Goal: Task Accomplishment & Management: Manage account settings

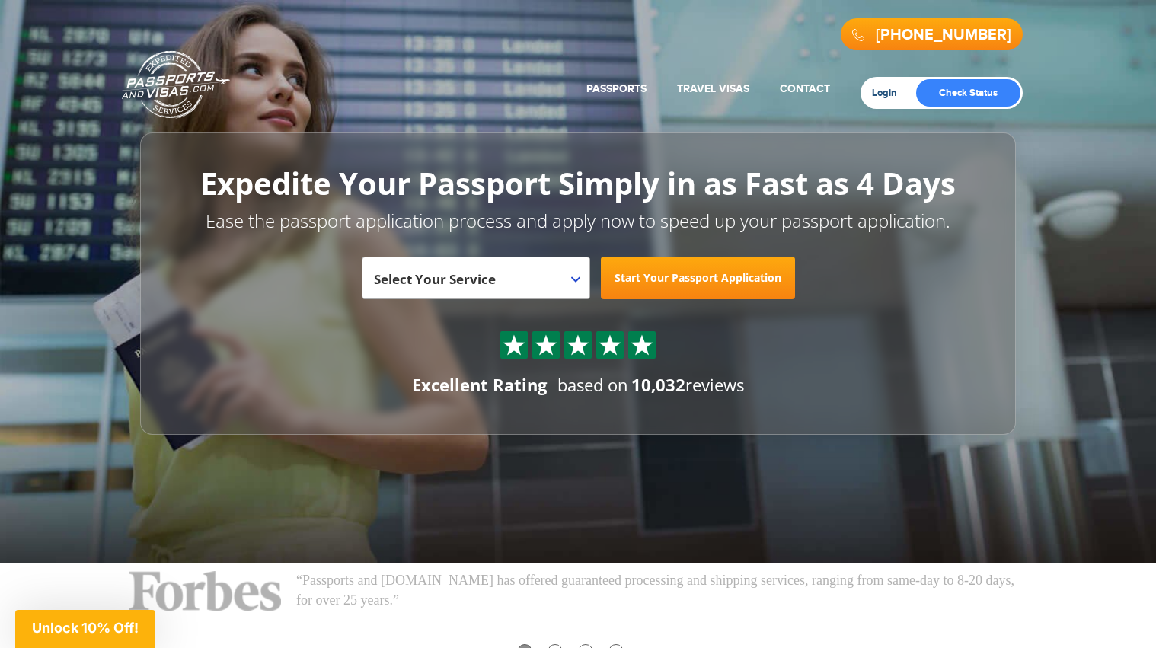
click at [887, 97] on link "Login" at bounding box center [890, 93] width 36 height 12
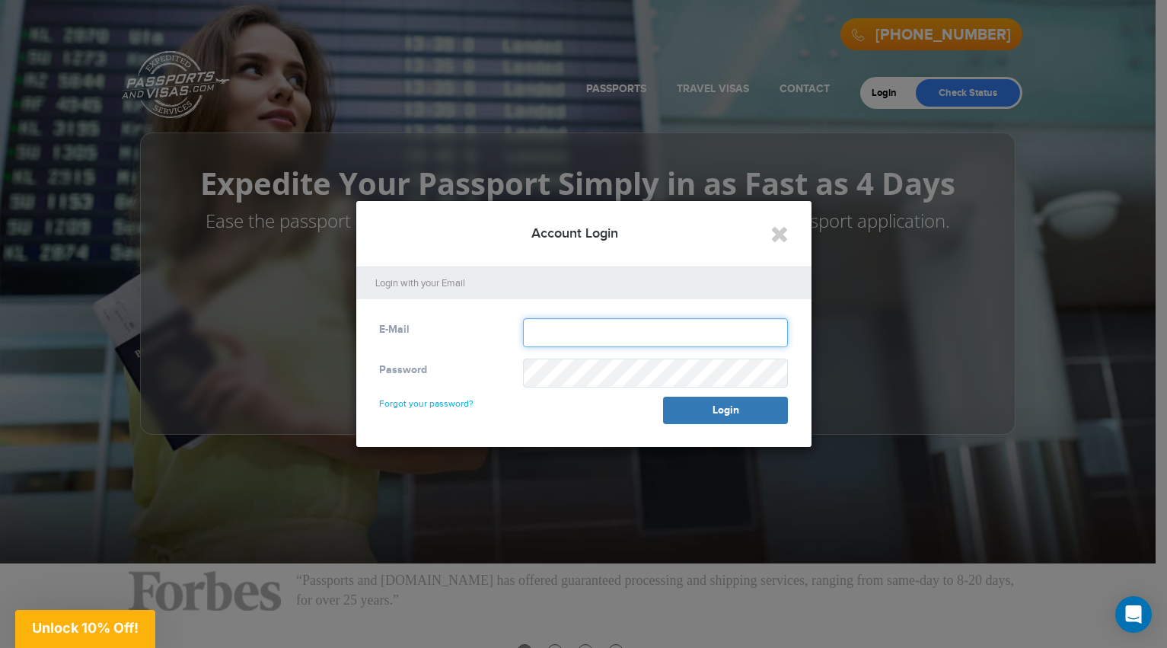
click at [583, 329] on input "text" at bounding box center [656, 332] width 266 height 29
type input "**********"
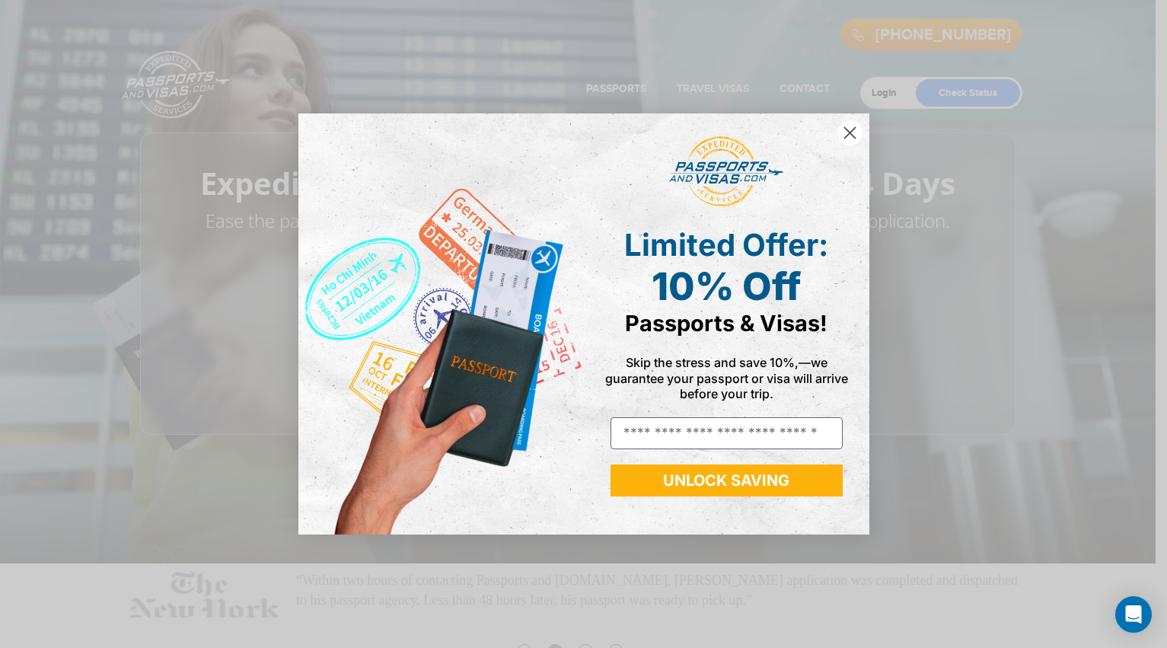
click at [857, 123] on circle "Close dialog" at bounding box center [849, 132] width 25 height 25
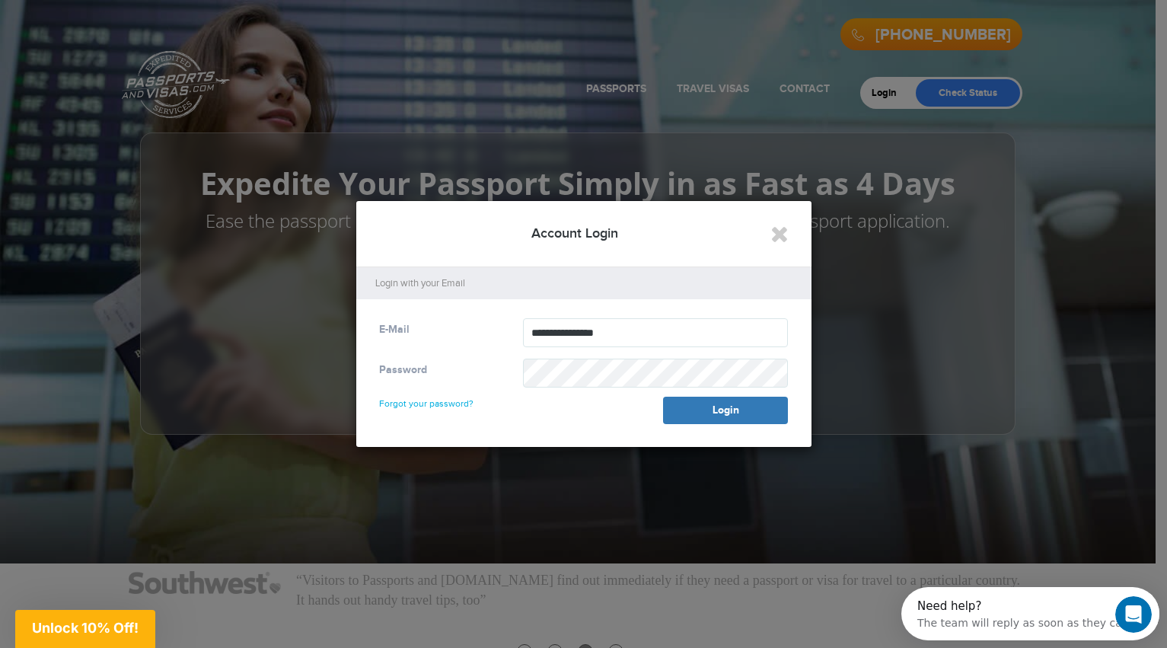
click at [426, 403] on link "Forgot your password?" at bounding box center [426, 396] width 94 height 24
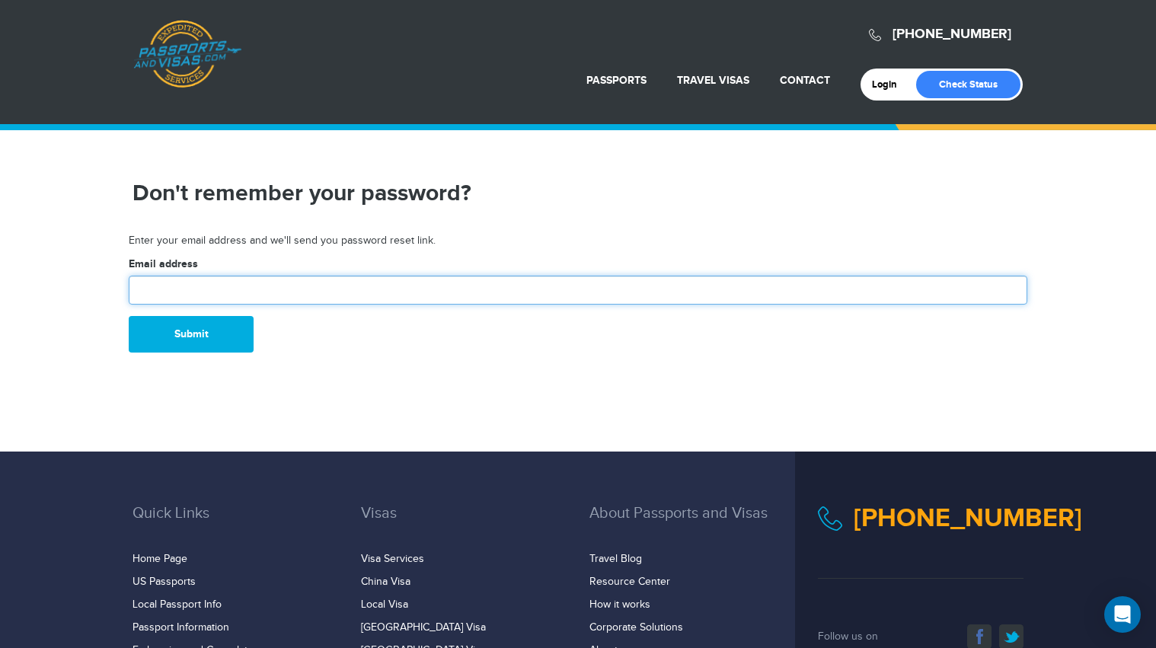
click at [250, 282] on input "text" at bounding box center [578, 290] width 898 height 29
type input "**********"
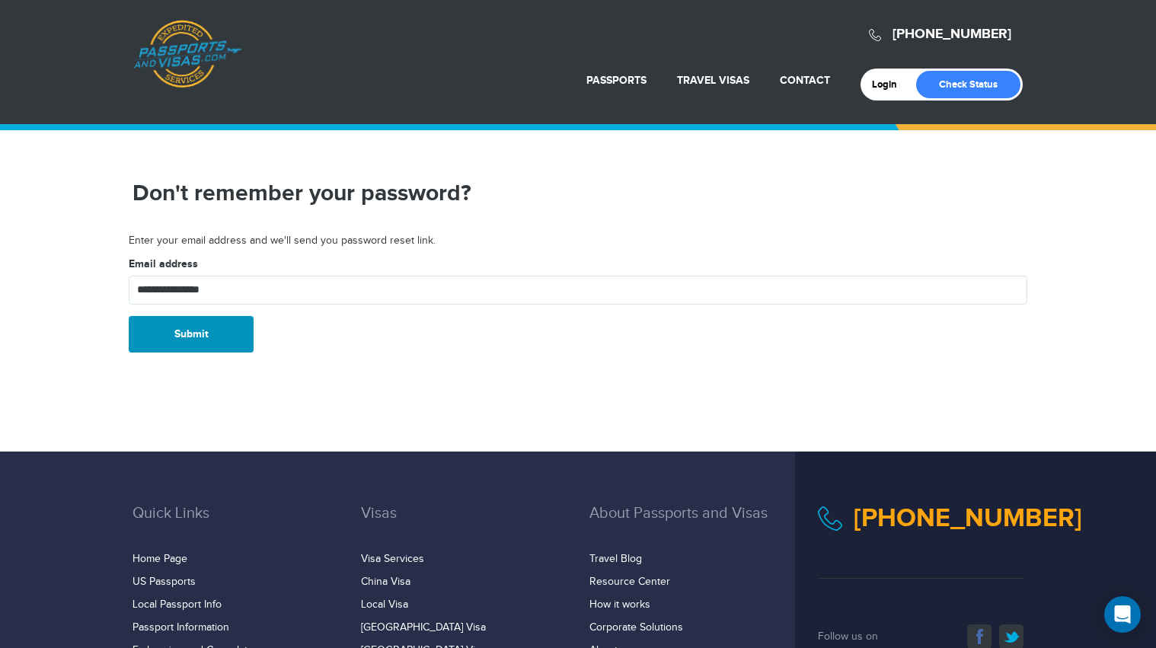
click at [185, 333] on button "Submit" at bounding box center [191, 334] width 125 height 37
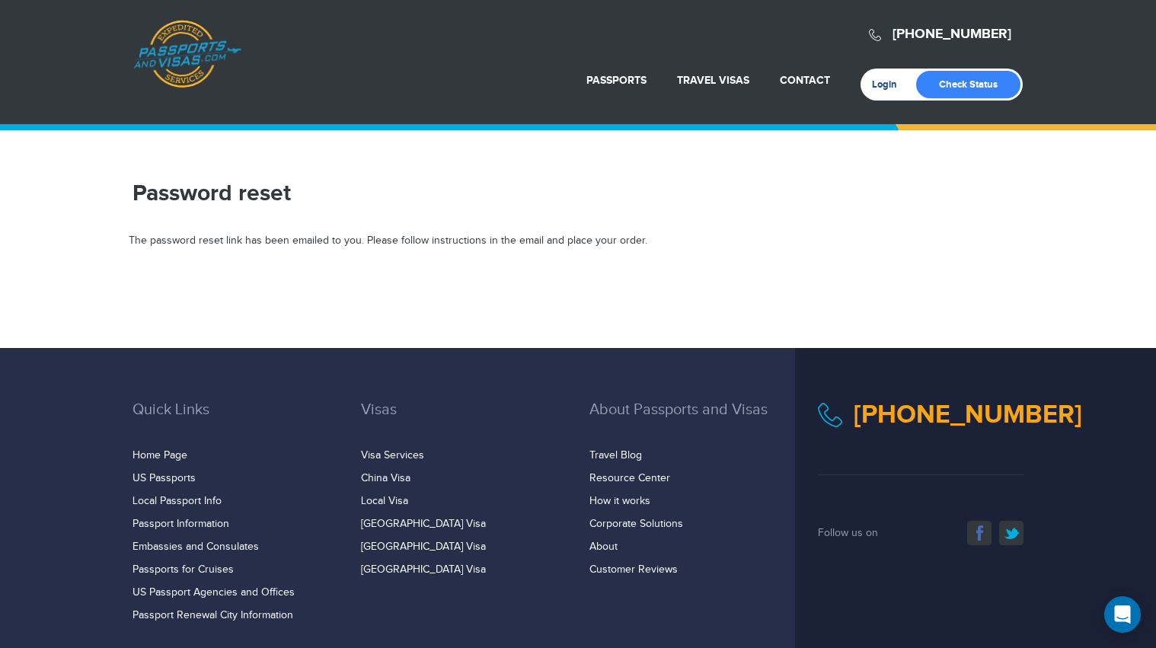
click at [875, 86] on link "Login" at bounding box center [890, 84] width 36 height 12
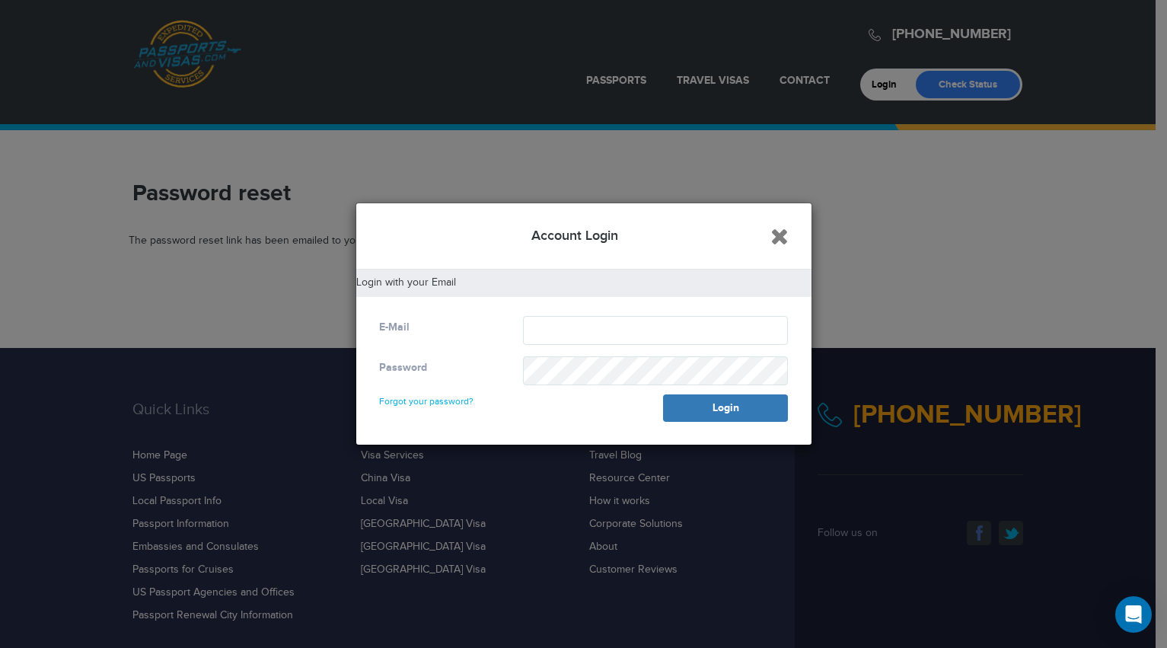
click at [781, 234] on icon "Close" at bounding box center [779, 236] width 18 height 23
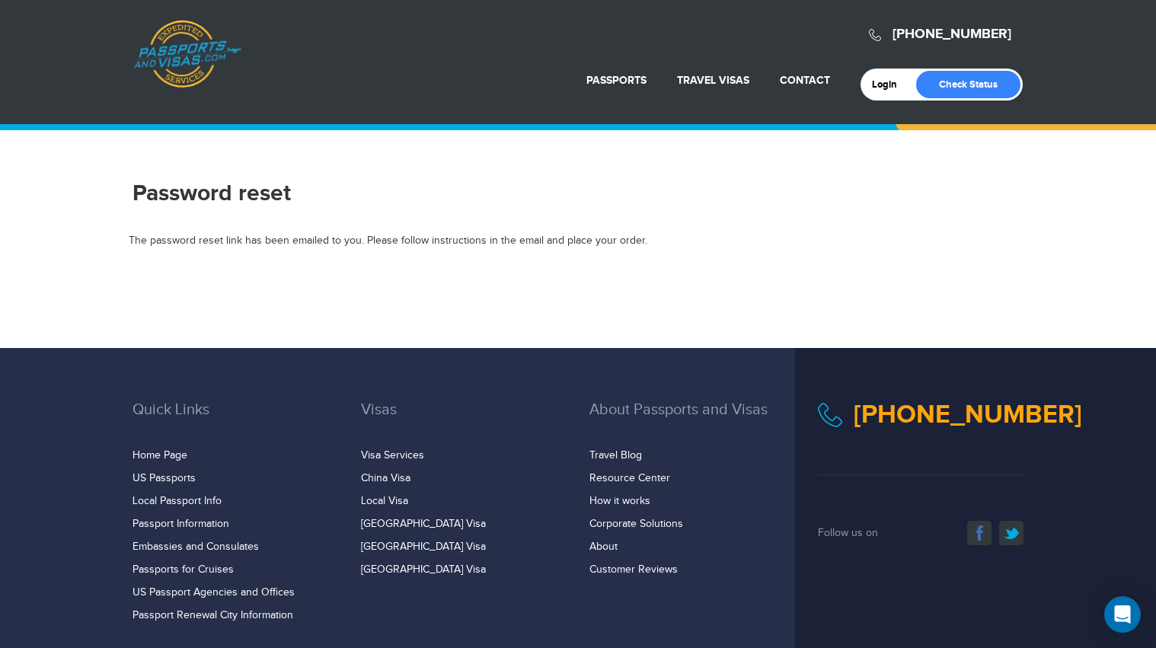
click at [871, 88] on div "Login Check Status" at bounding box center [941, 85] width 162 height 32
click at [886, 80] on link "Login" at bounding box center [890, 84] width 36 height 12
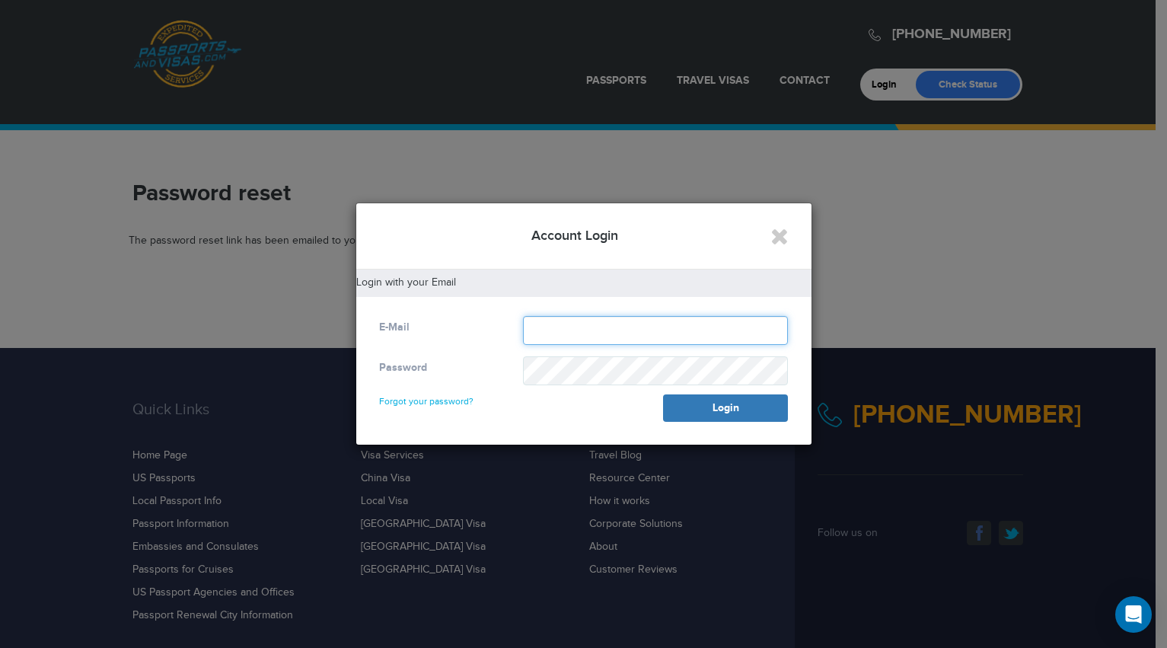
click at [577, 331] on input "text" at bounding box center [656, 330] width 266 height 29
type input "**********"
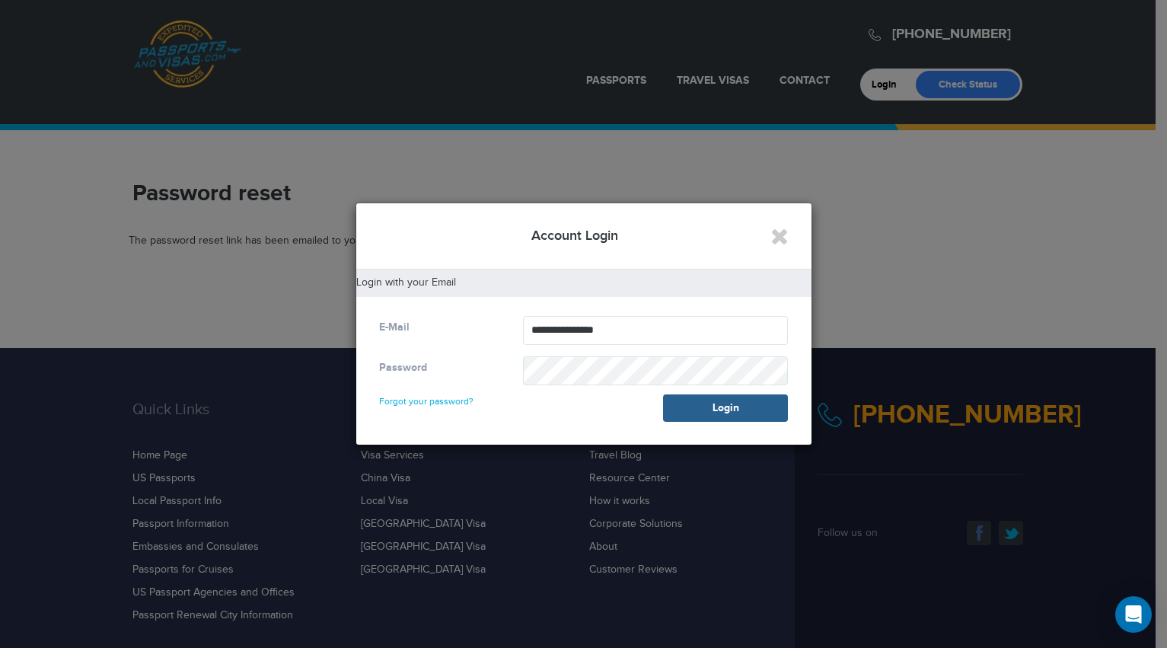
click at [744, 400] on button "Login" at bounding box center [725, 407] width 125 height 27
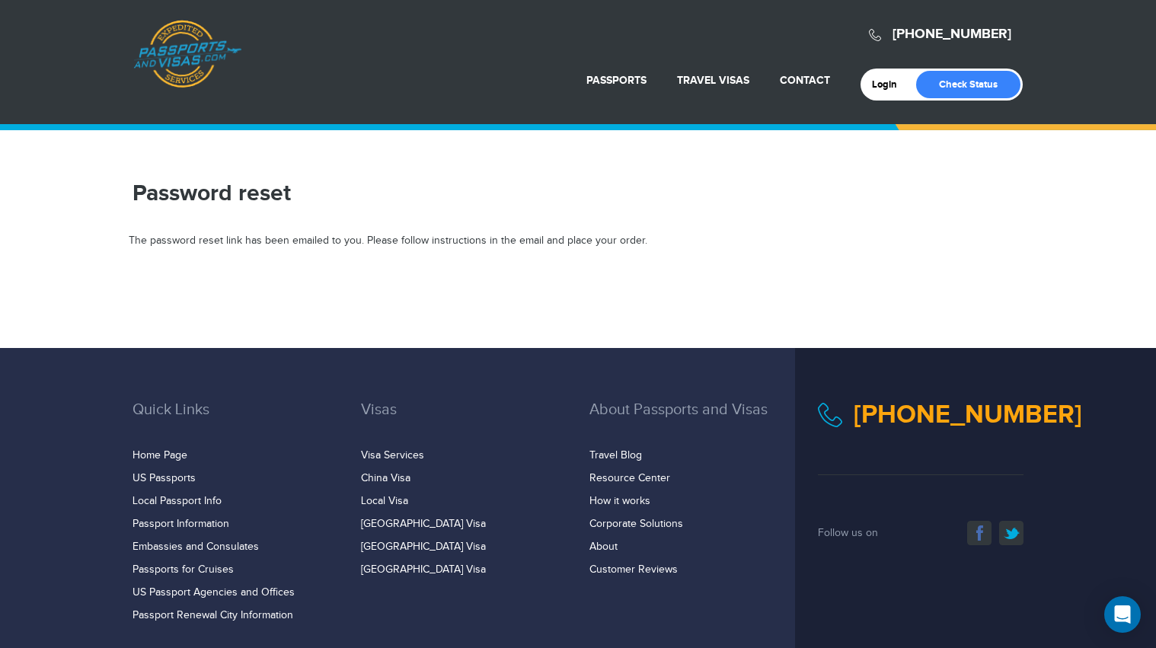
click at [180, 41] on link "Passports & [DOMAIN_NAME]" at bounding box center [187, 54] width 108 height 69
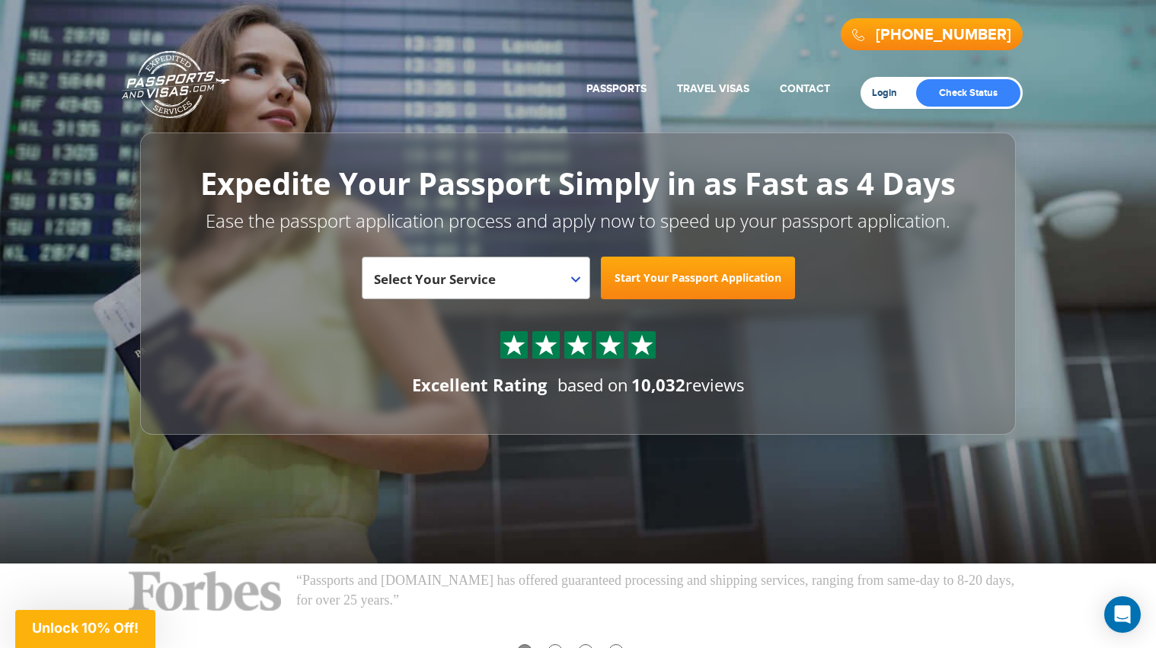
click at [888, 97] on link "Login" at bounding box center [890, 93] width 36 height 12
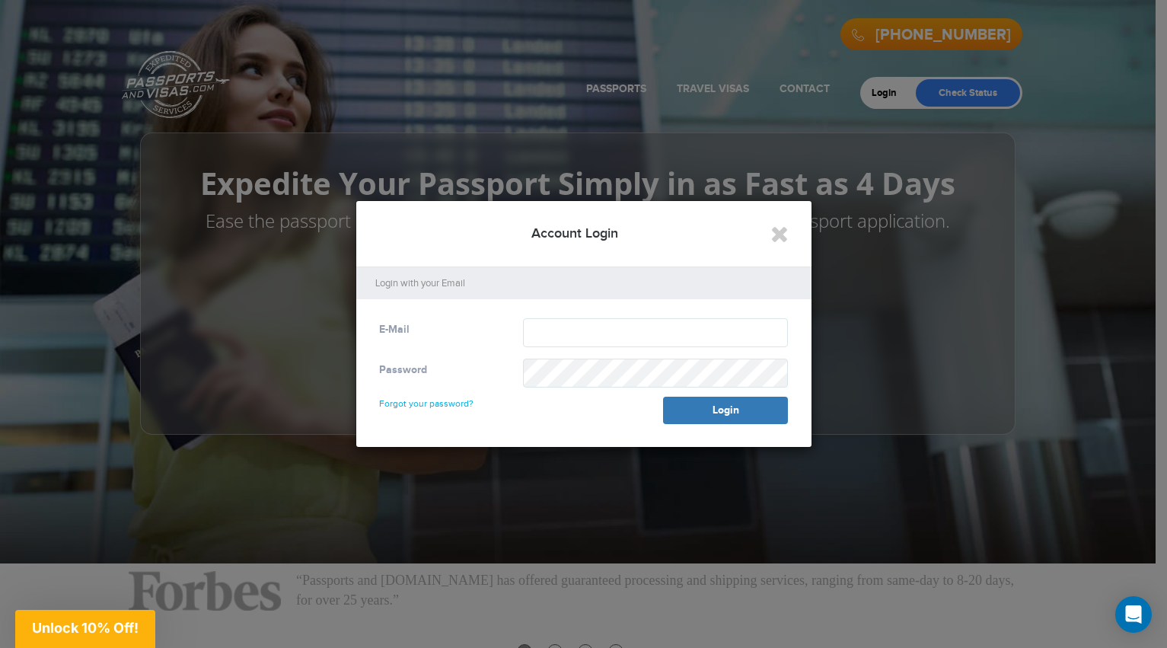
click at [435, 398] on link "Forgot your password?" at bounding box center [426, 396] width 94 height 24
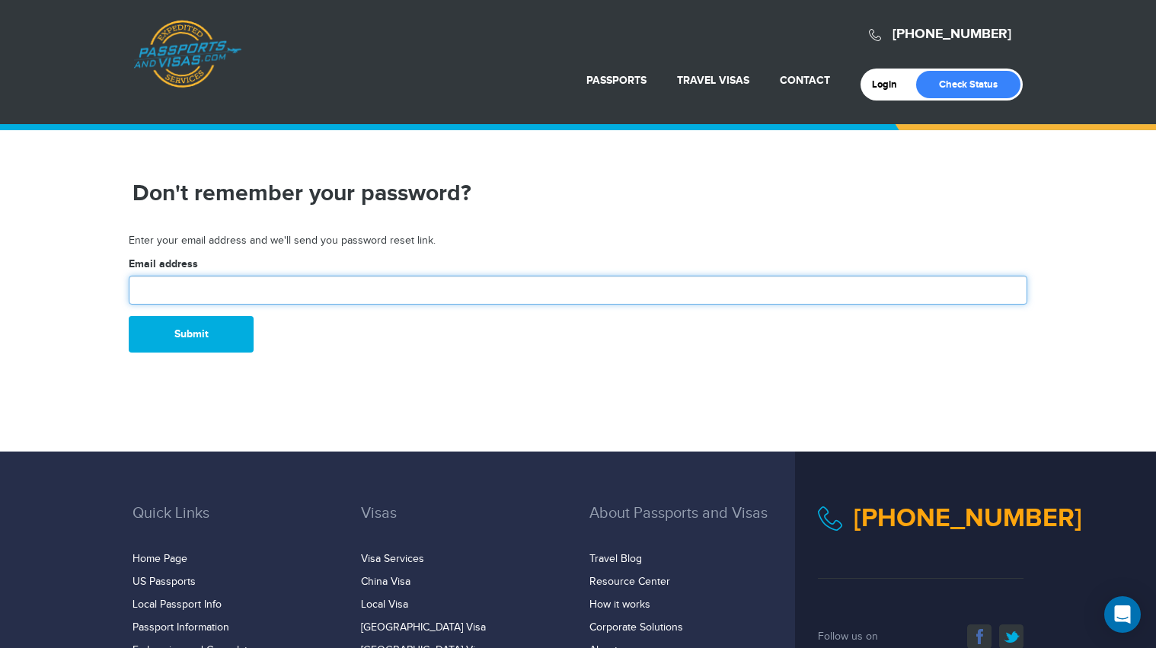
click at [240, 279] on input "text" at bounding box center [578, 290] width 898 height 29
type input "**********"
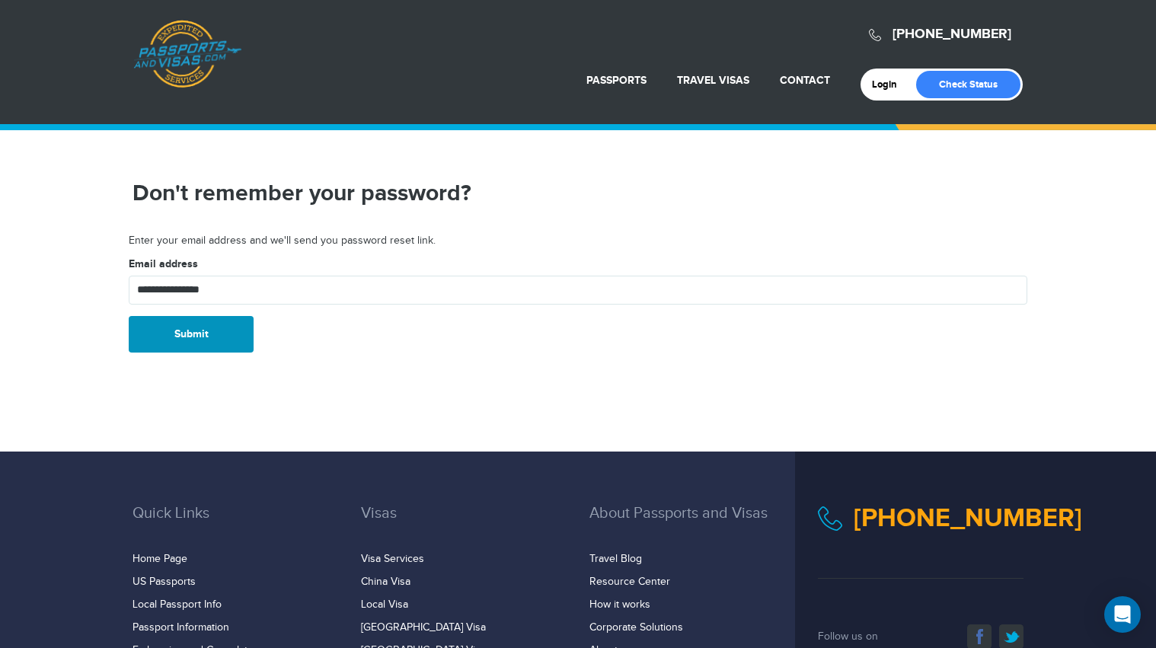
click at [189, 331] on button "Submit" at bounding box center [191, 334] width 125 height 37
